Goal: Task Accomplishment & Management: Manage account settings

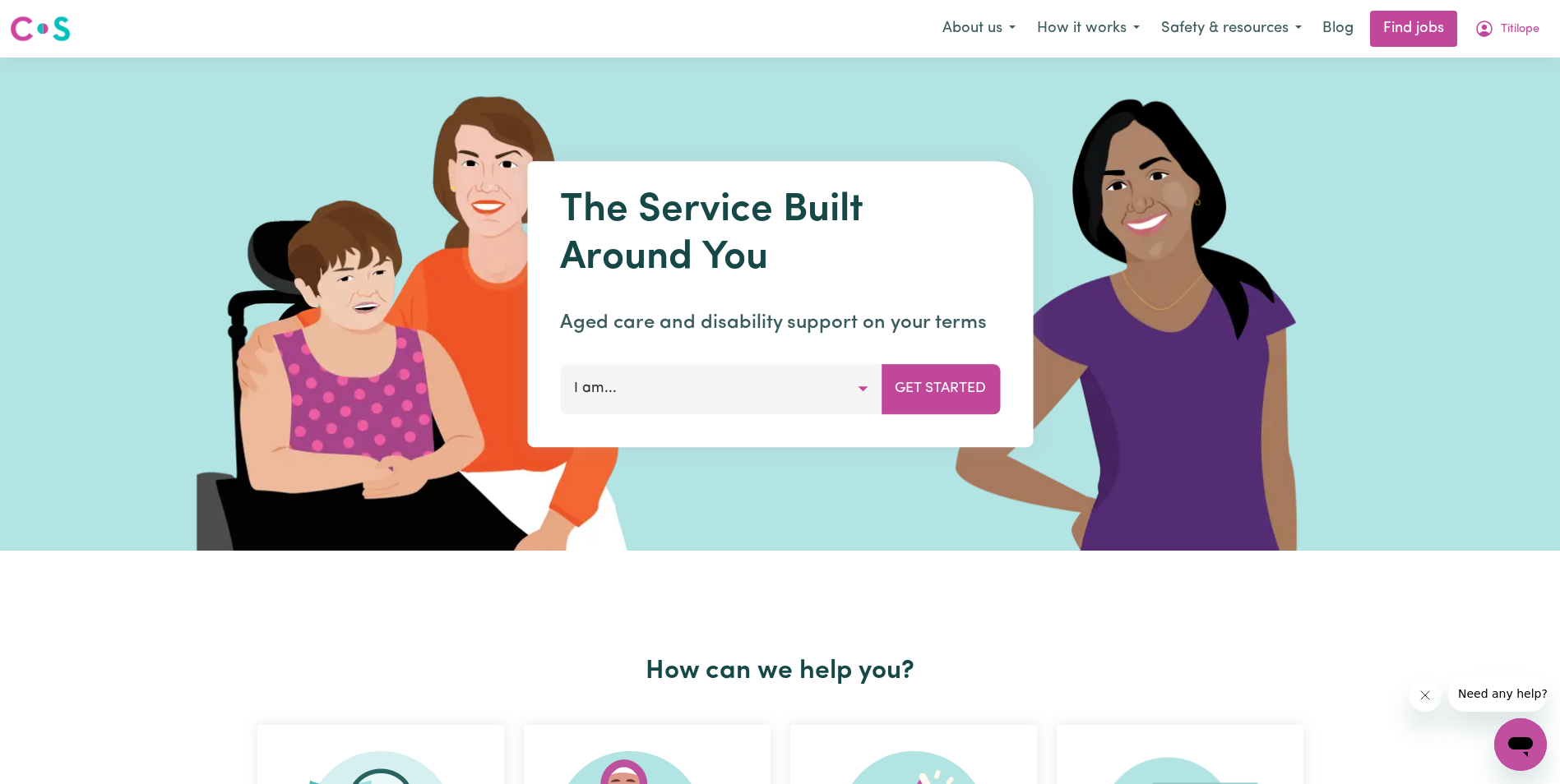
click at [861, 388] on button "I am..." at bounding box center [720, 389] width 321 height 50
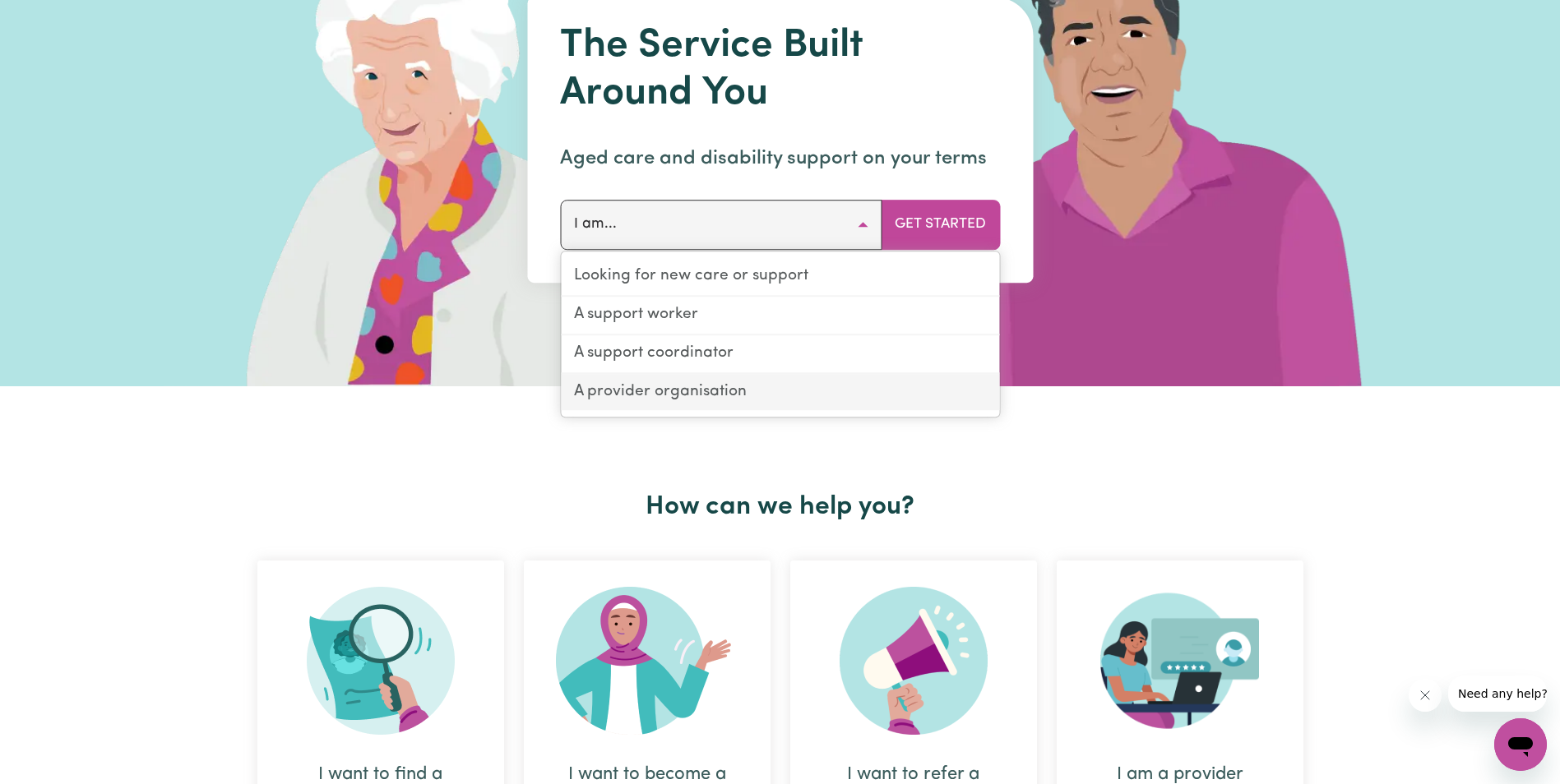
scroll to position [82, 0]
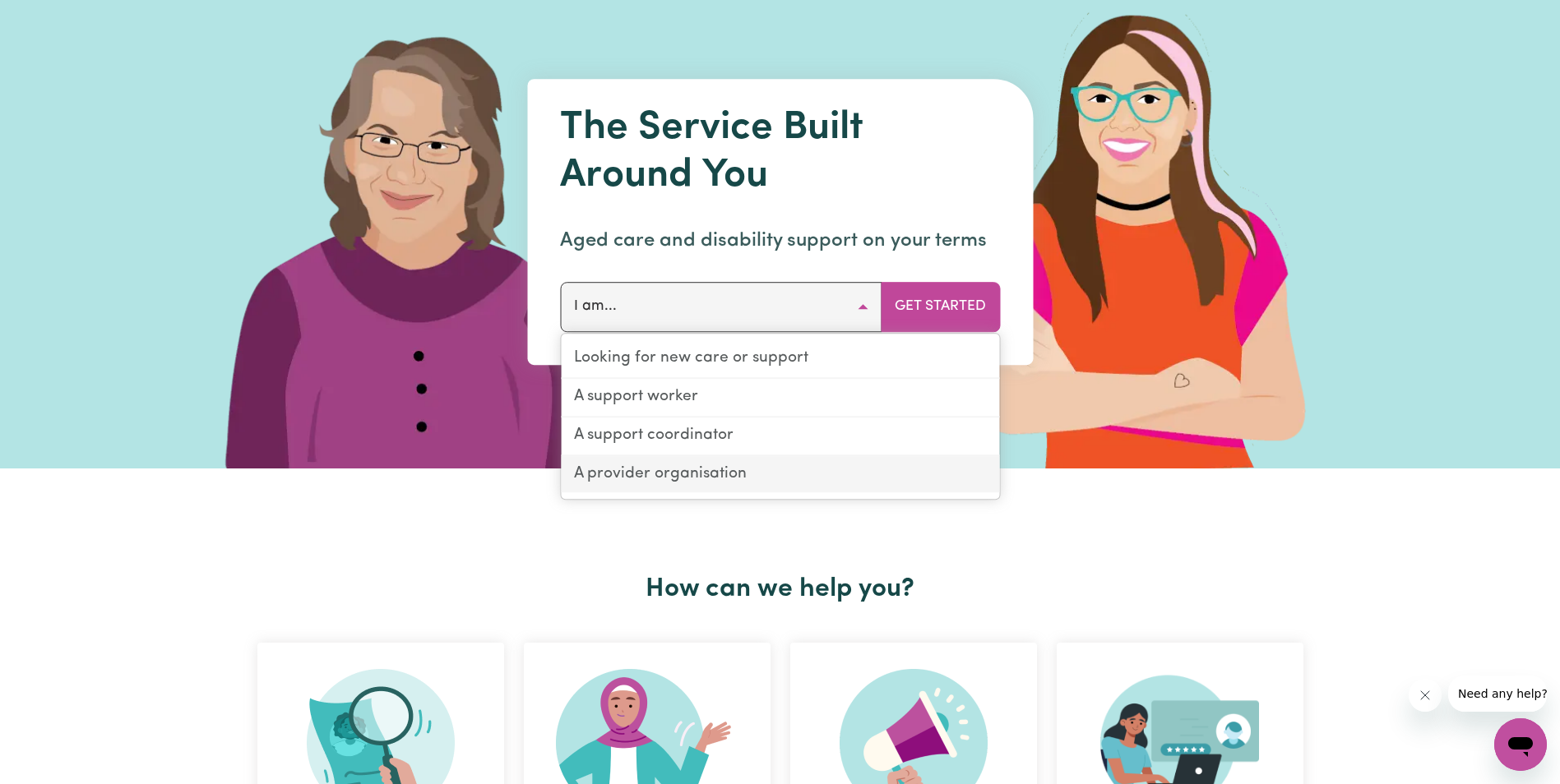
click at [663, 471] on link "A provider organisation" at bounding box center [780, 474] width 438 height 37
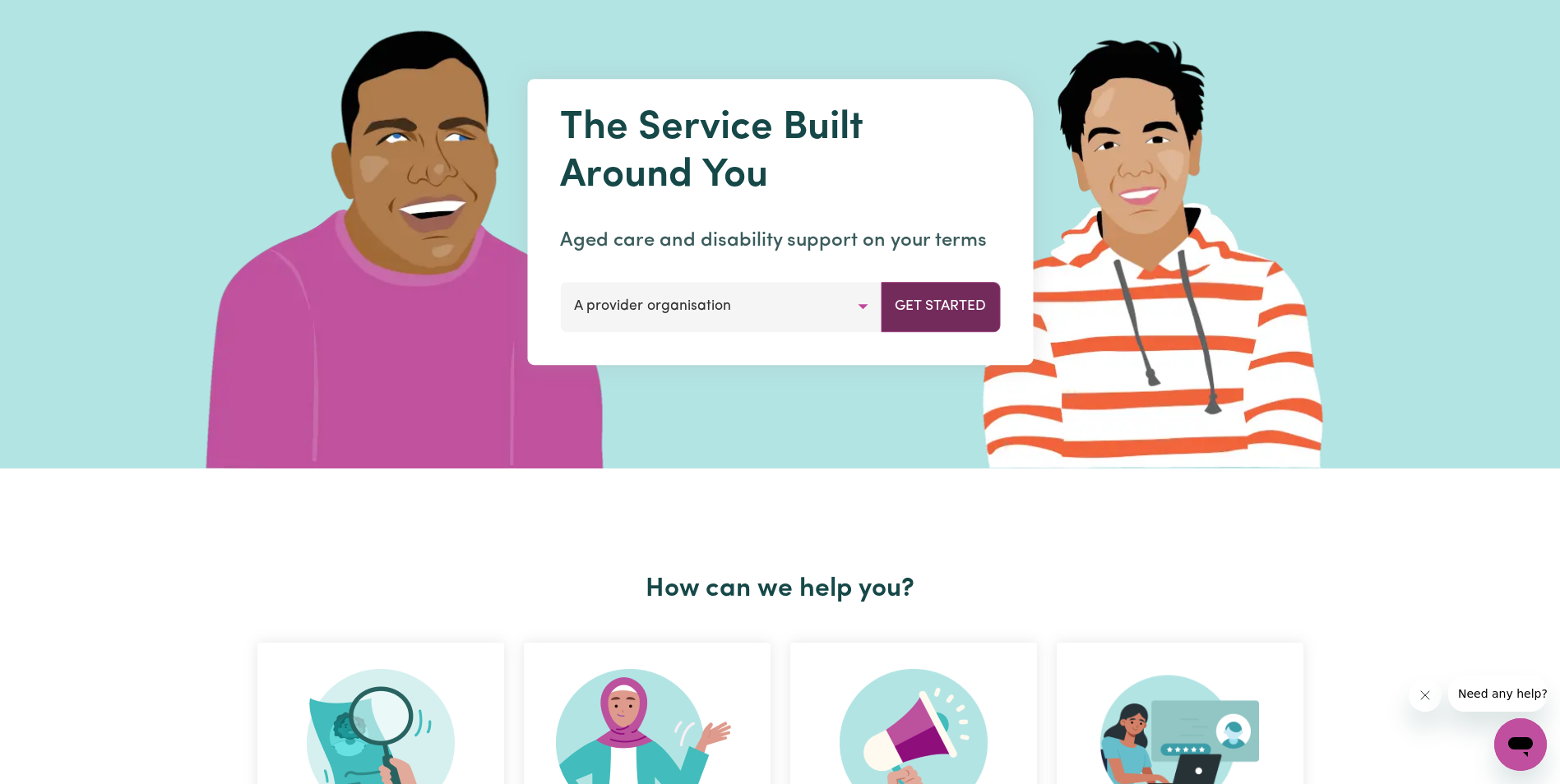
click at [938, 311] on button "Get Started" at bounding box center [940, 306] width 119 height 50
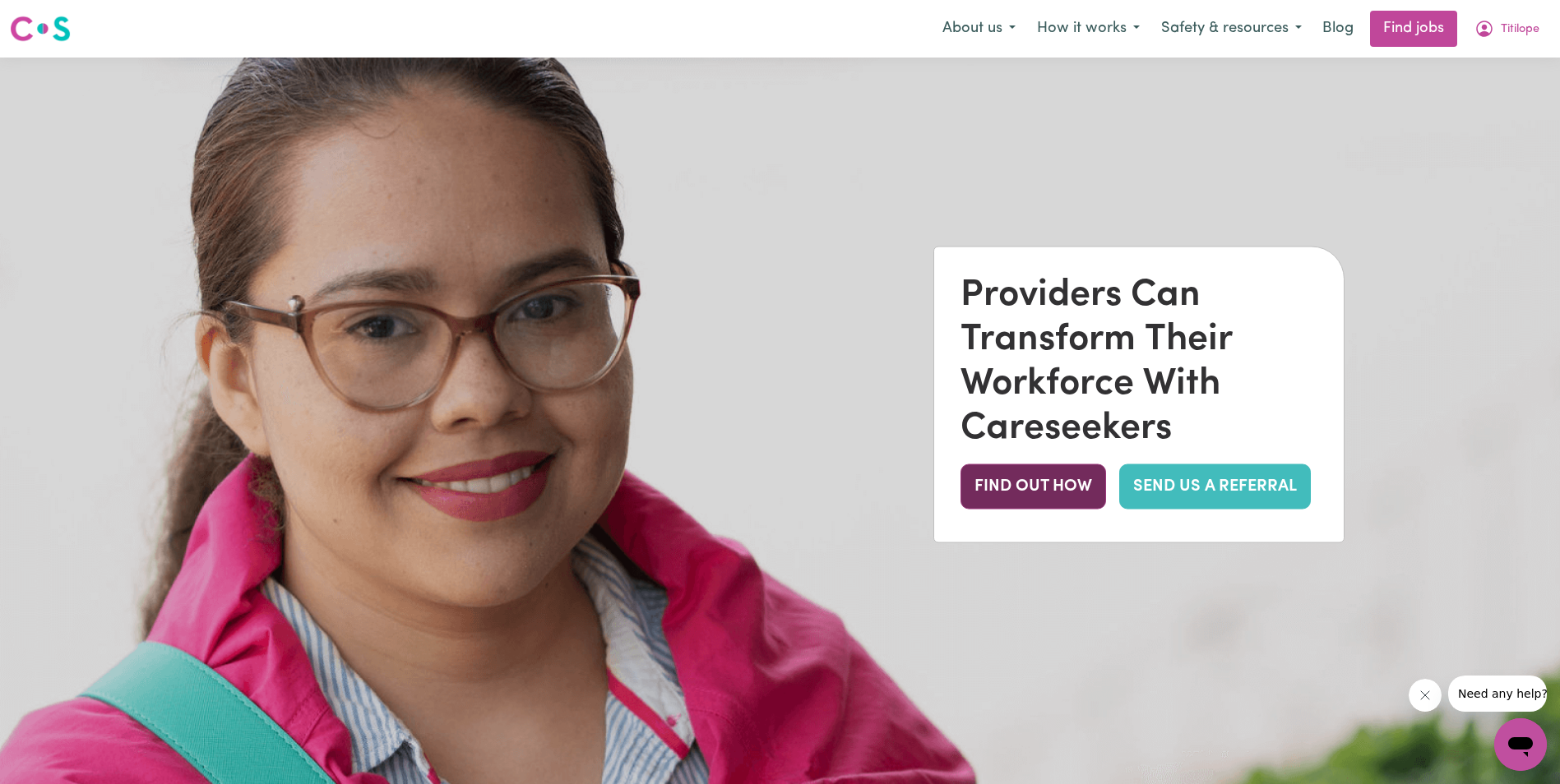
click at [1028, 482] on button "FIND OUT HOW" at bounding box center [1033, 487] width 146 height 45
click at [1506, 24] on span "Titilope" at bounding box center [1519, 30] width 39 height 18
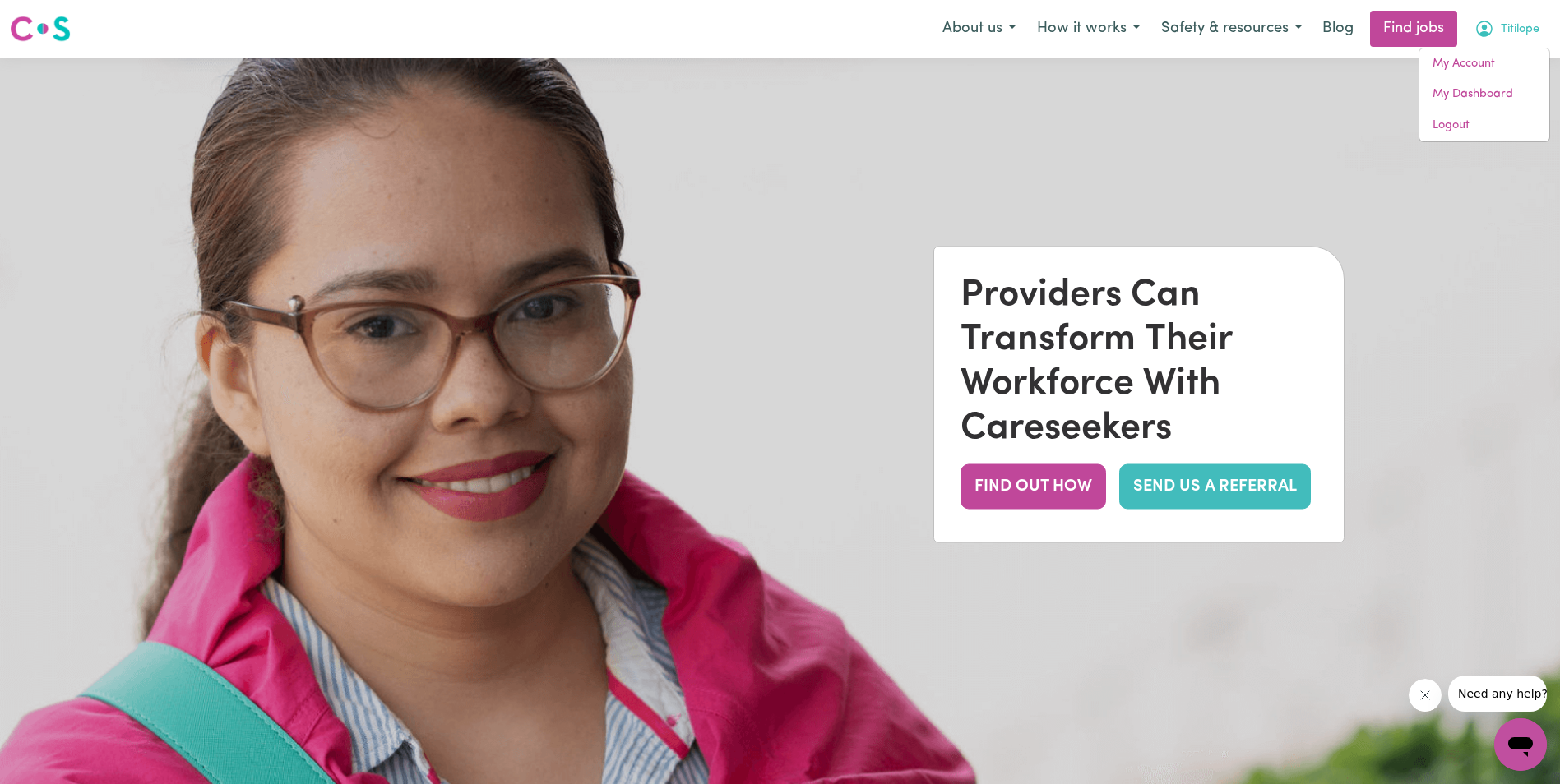
click at [1519, 28] on span "Titilope" at bounding box center [1519, 30] width 39 height 18
click at [1522, 23] on span "Titilope" at bounding box center [1519, 30] width 39 height 18
click at [1470, 61] on link "My Account" at bounding box center [1483, 64] width 130 height 32
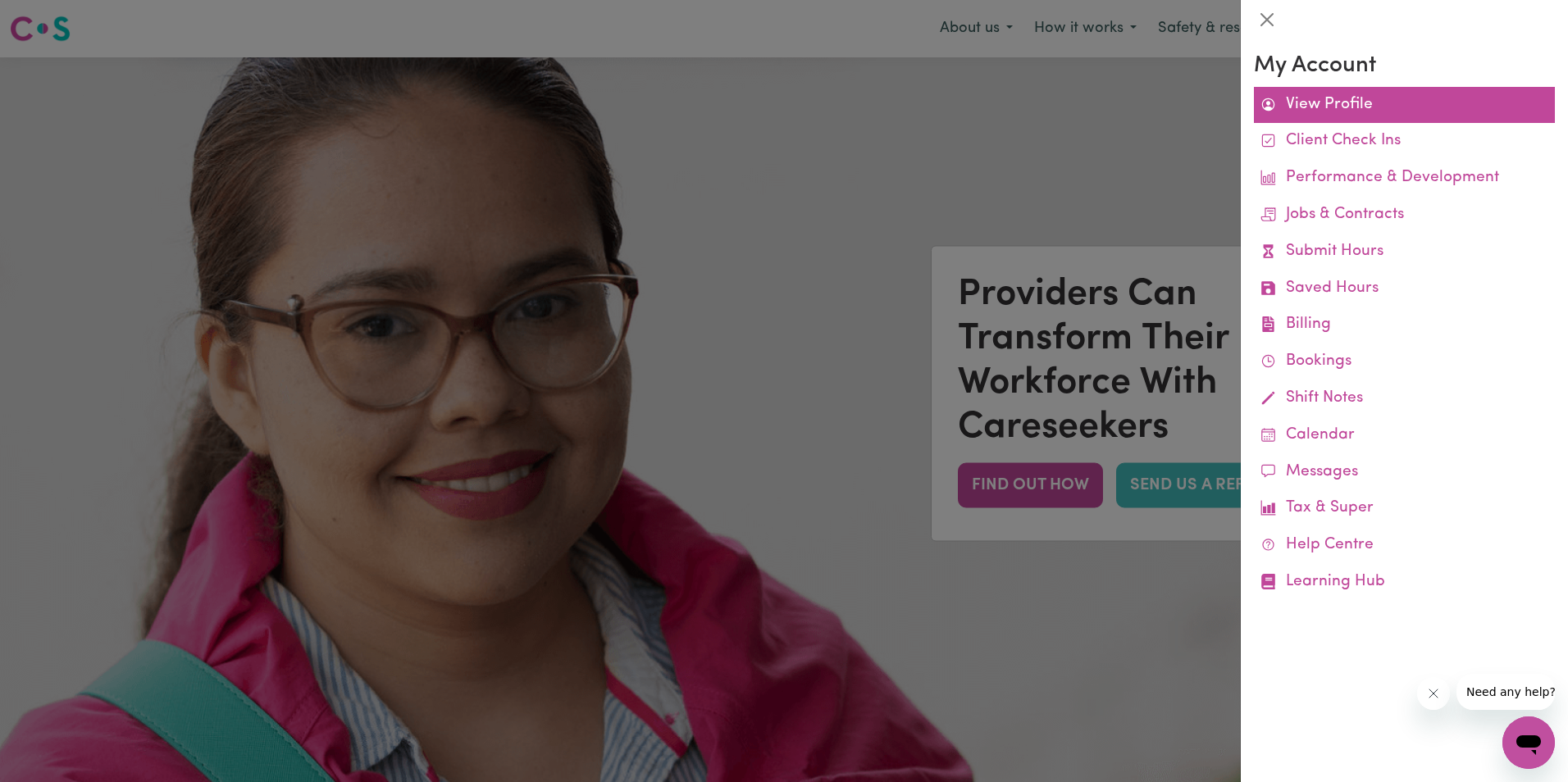
click at [1350, 105] on link "View Profile" at bounding box center [1404, 105] width 301 height 37
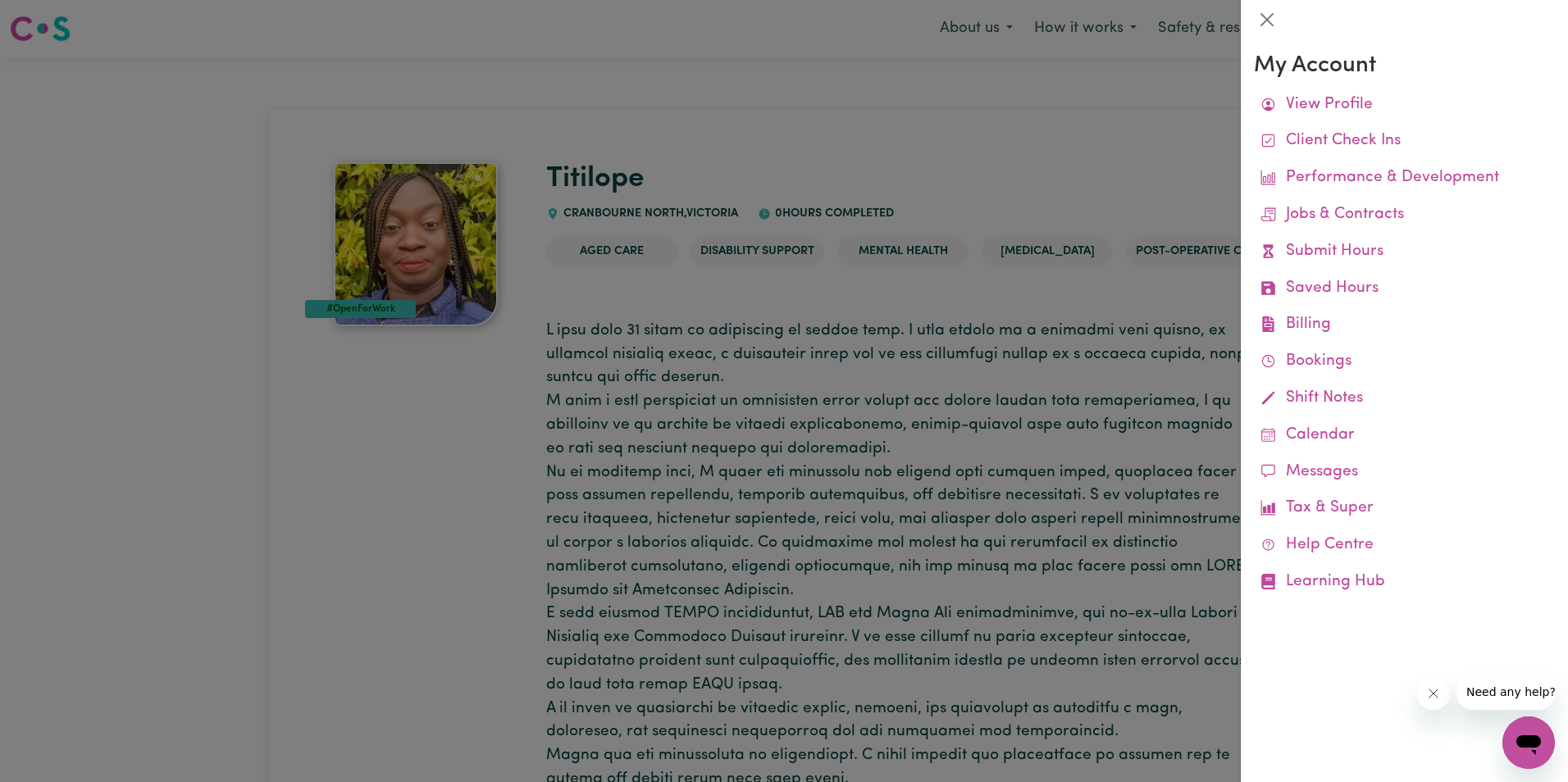
click at [942, 164] on div at bounding box center [784, 391] width 1568 height 782
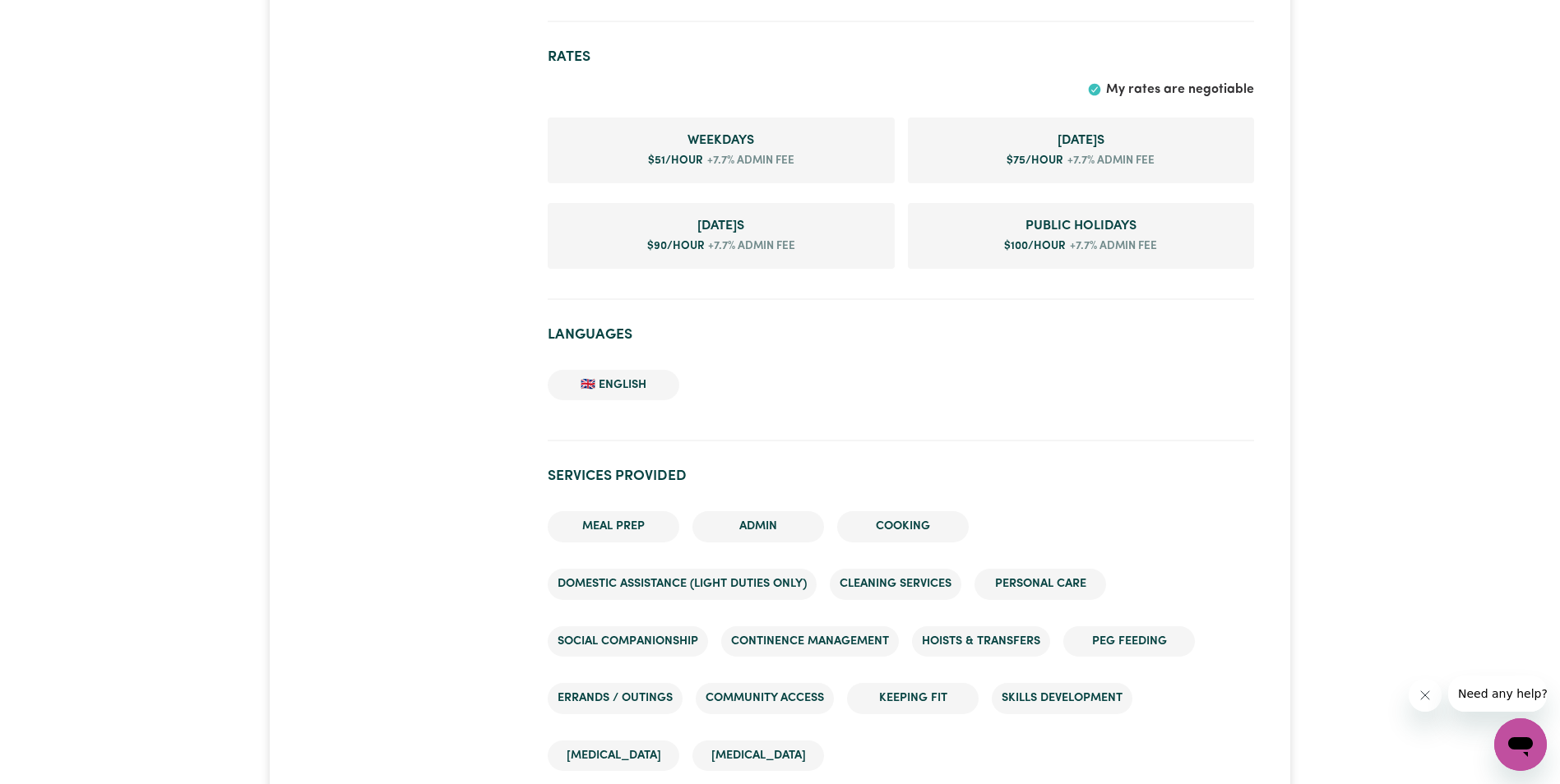
scroll to position [1233, 0]
